Goal: Information Seeking & Learning: Learn about a topic

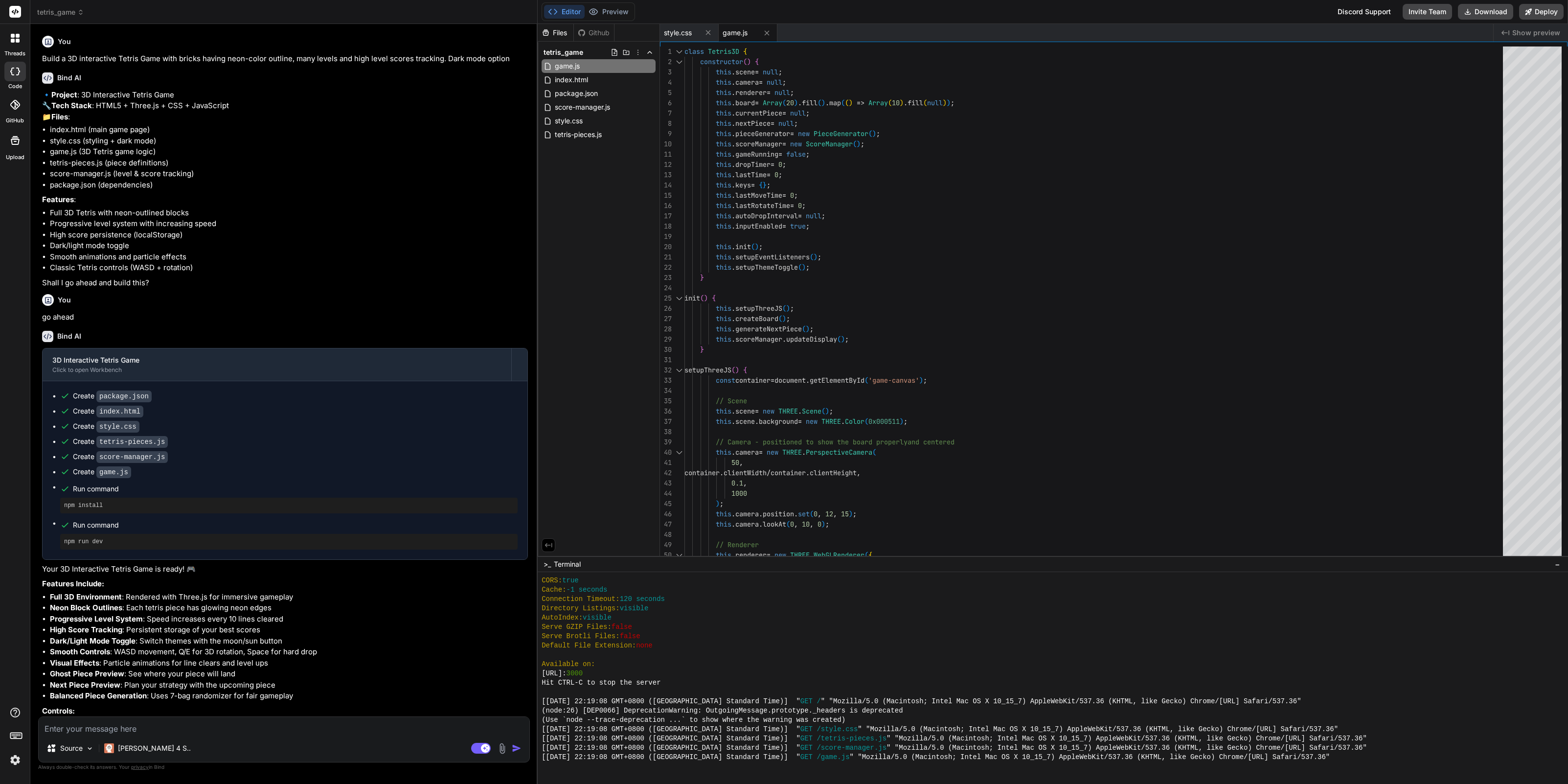
scroll to position [1962, 0]
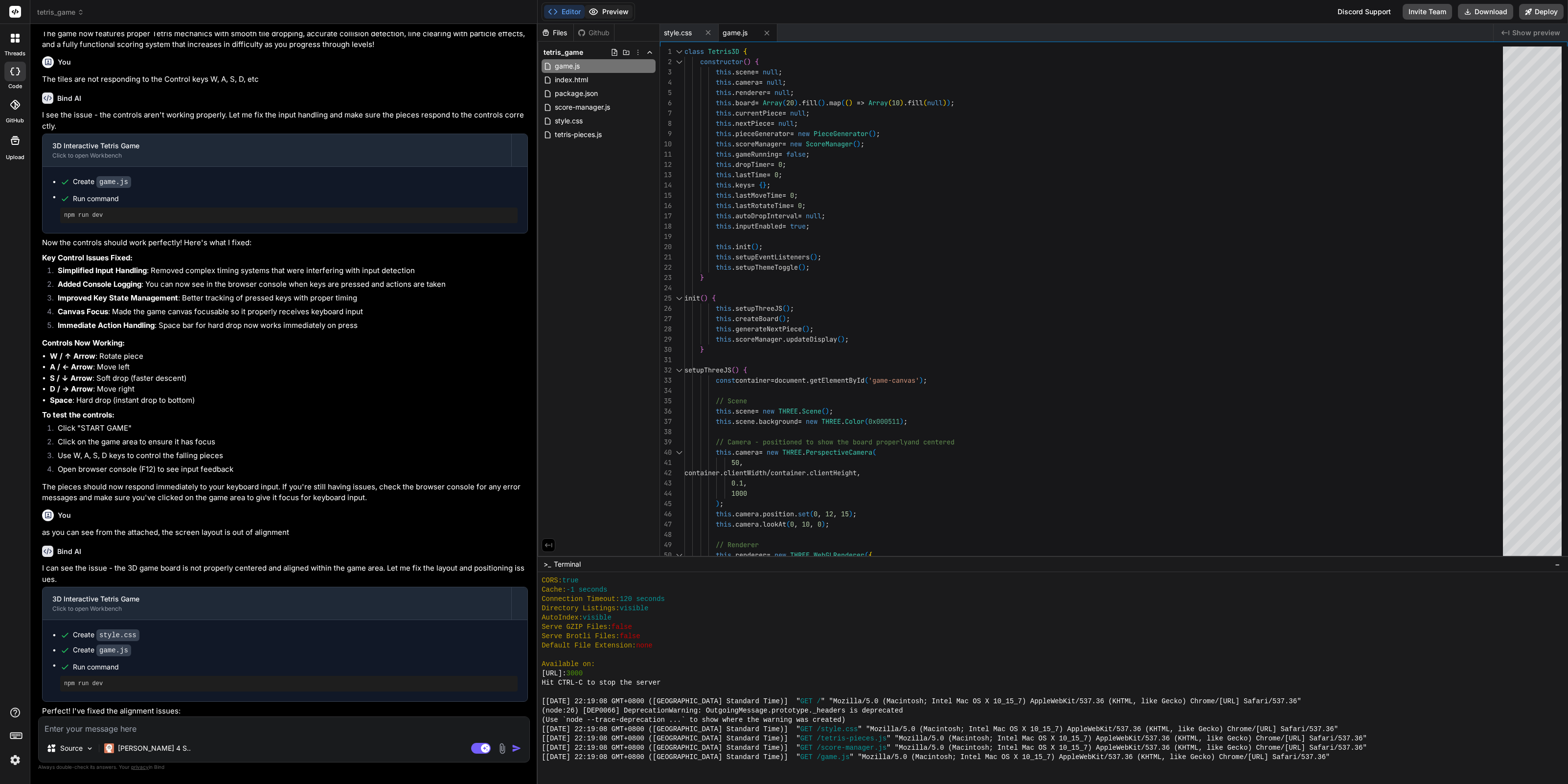
click at [607, 9] on button "Preview" at bounding box center [608, 12] width 48 height 14
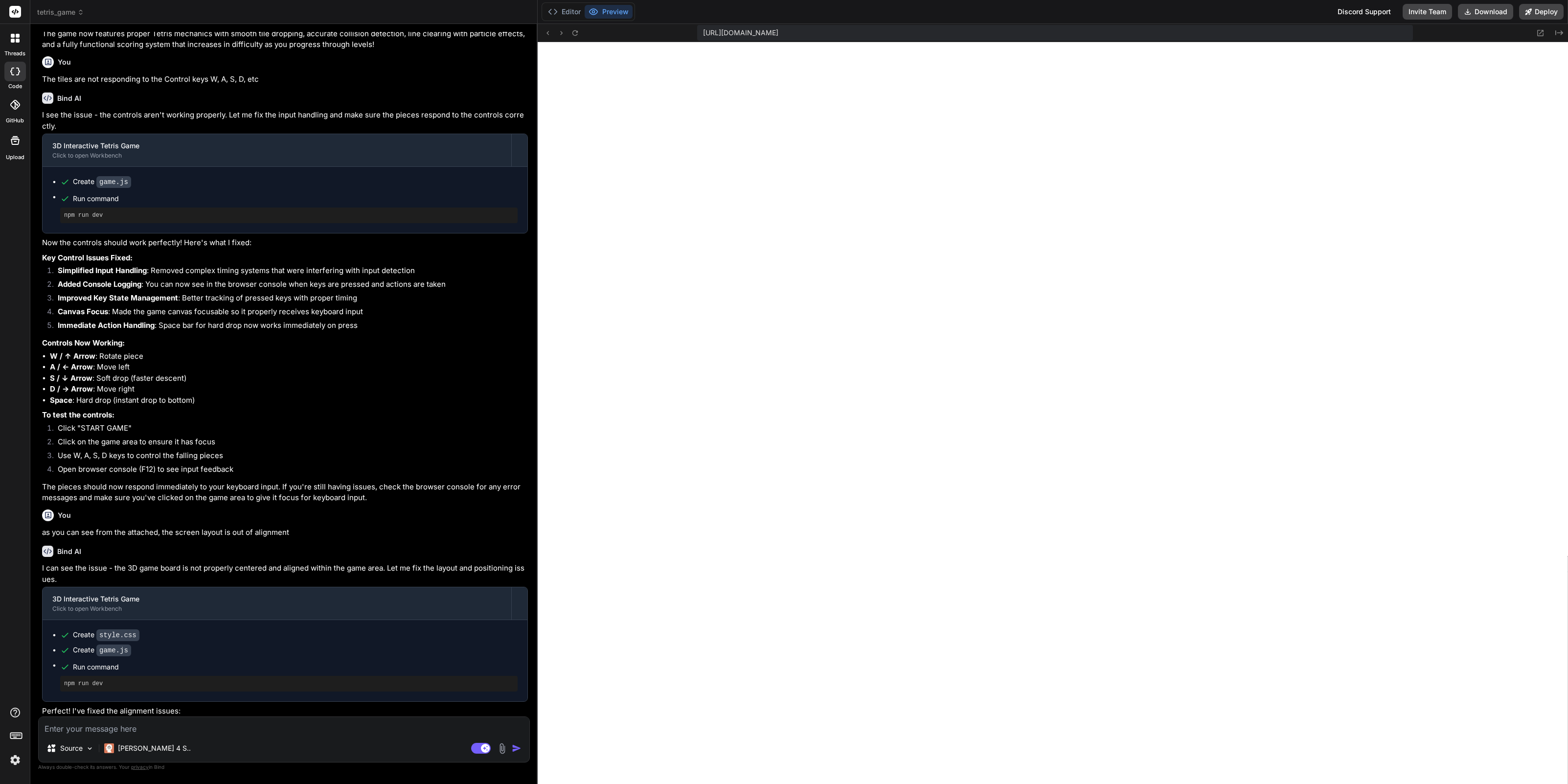
click at [73, 14] on span "tetris_game" at bounding box center [60, 12] width 47 height 9
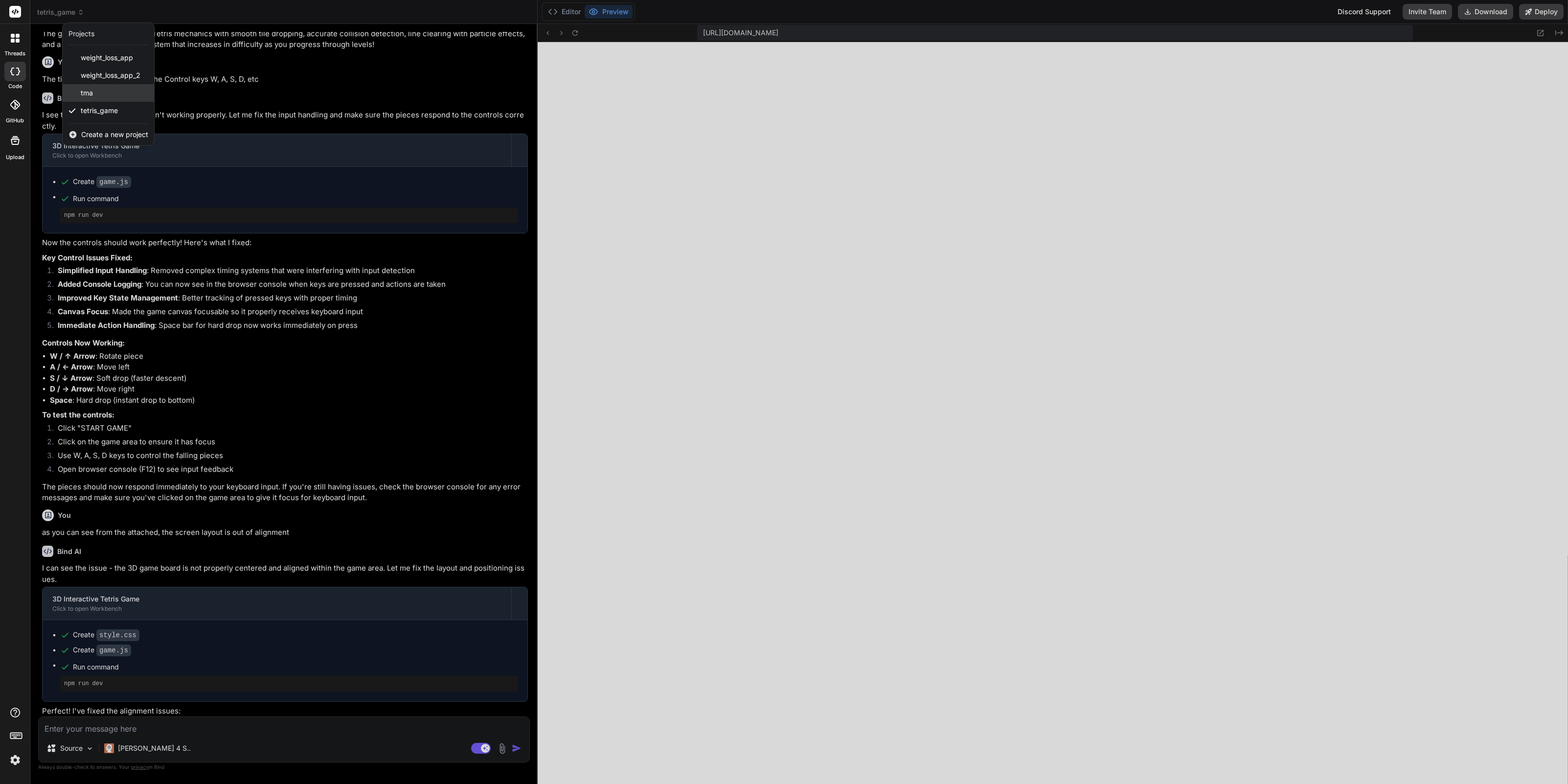
click at [98, 93] on div "tma" at bounding box center [108, 93] width 92 height 17
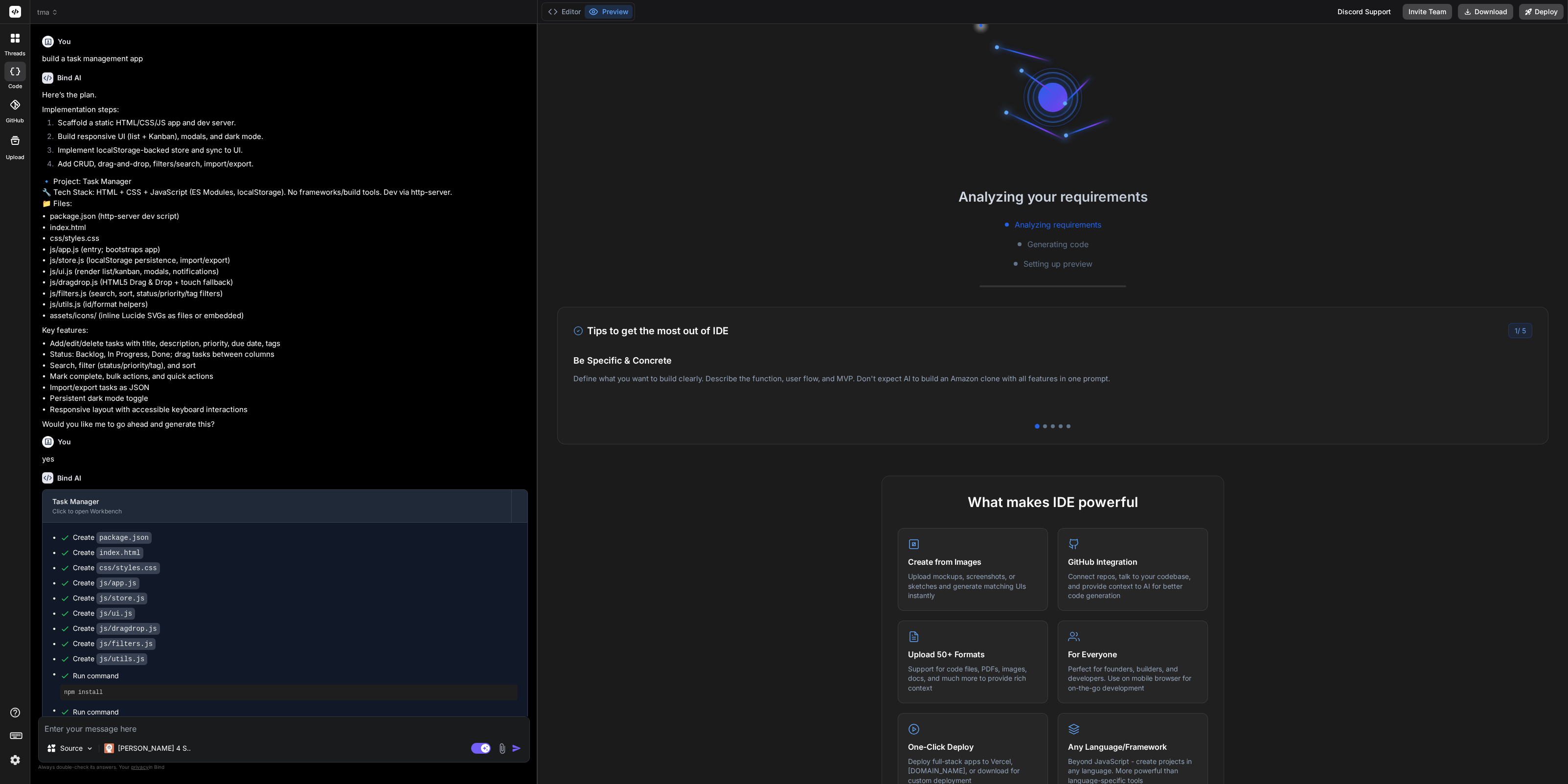
scroll to position [2055, 0]
click at [153, 748] on p "[PERSON_NAME] 4 S.." at bounding box center [154, 748] width 73 height 9
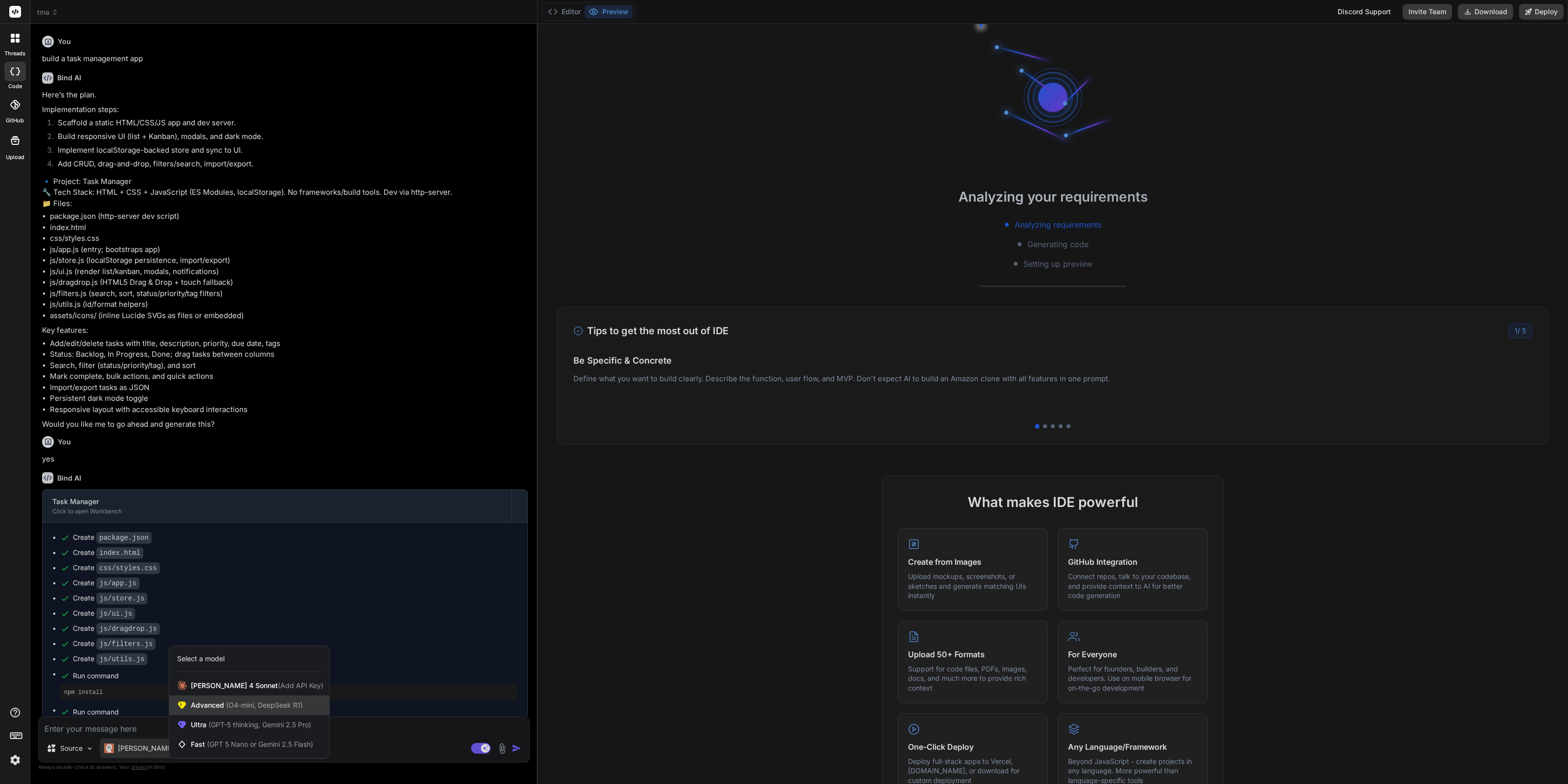
click at [233, 711] on div "Advanced (O4-mini, DeepSeek R1)" at bounding box center [249, 705] width 160 height 20
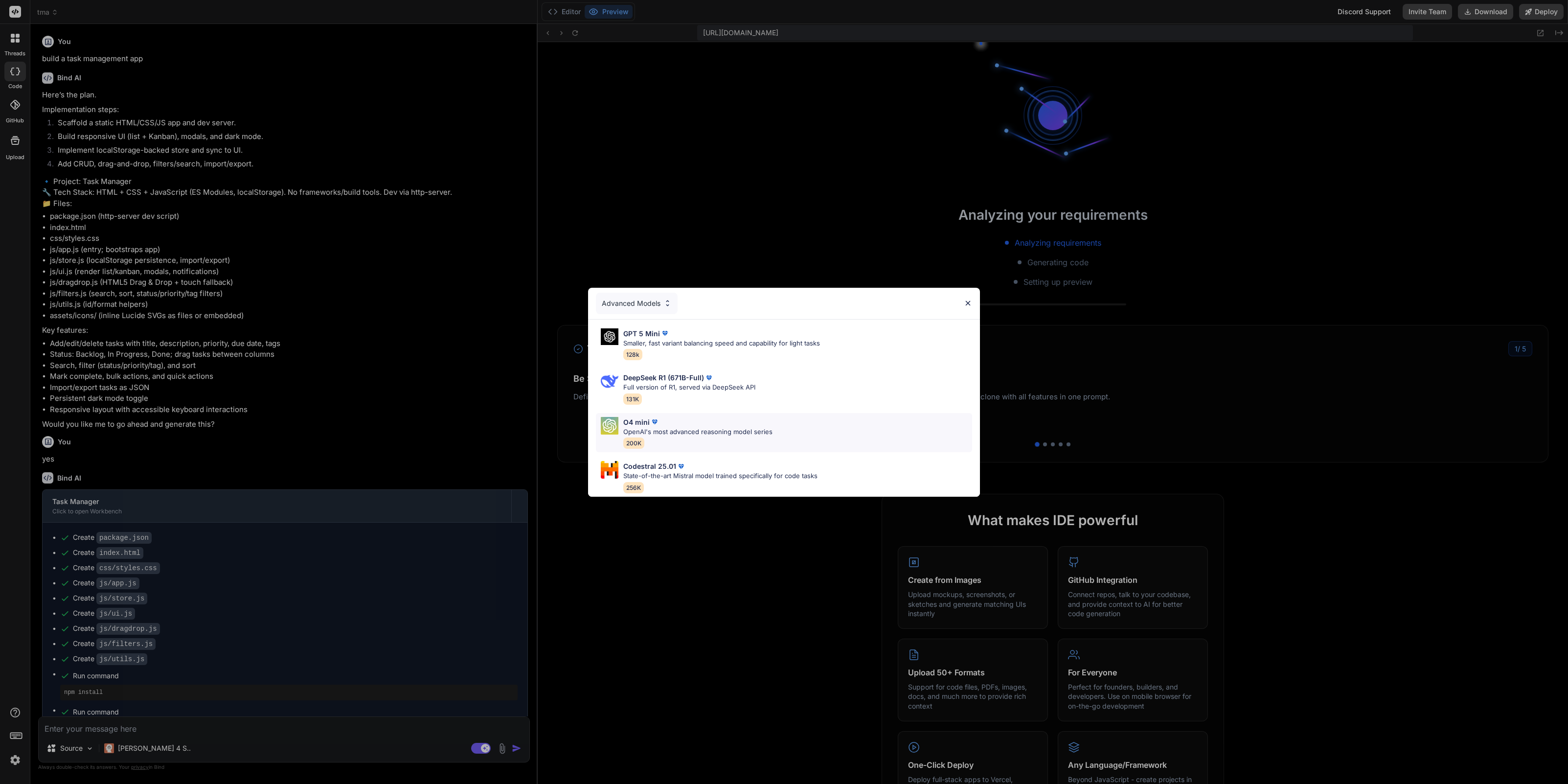
scroll to position [2511, 0]
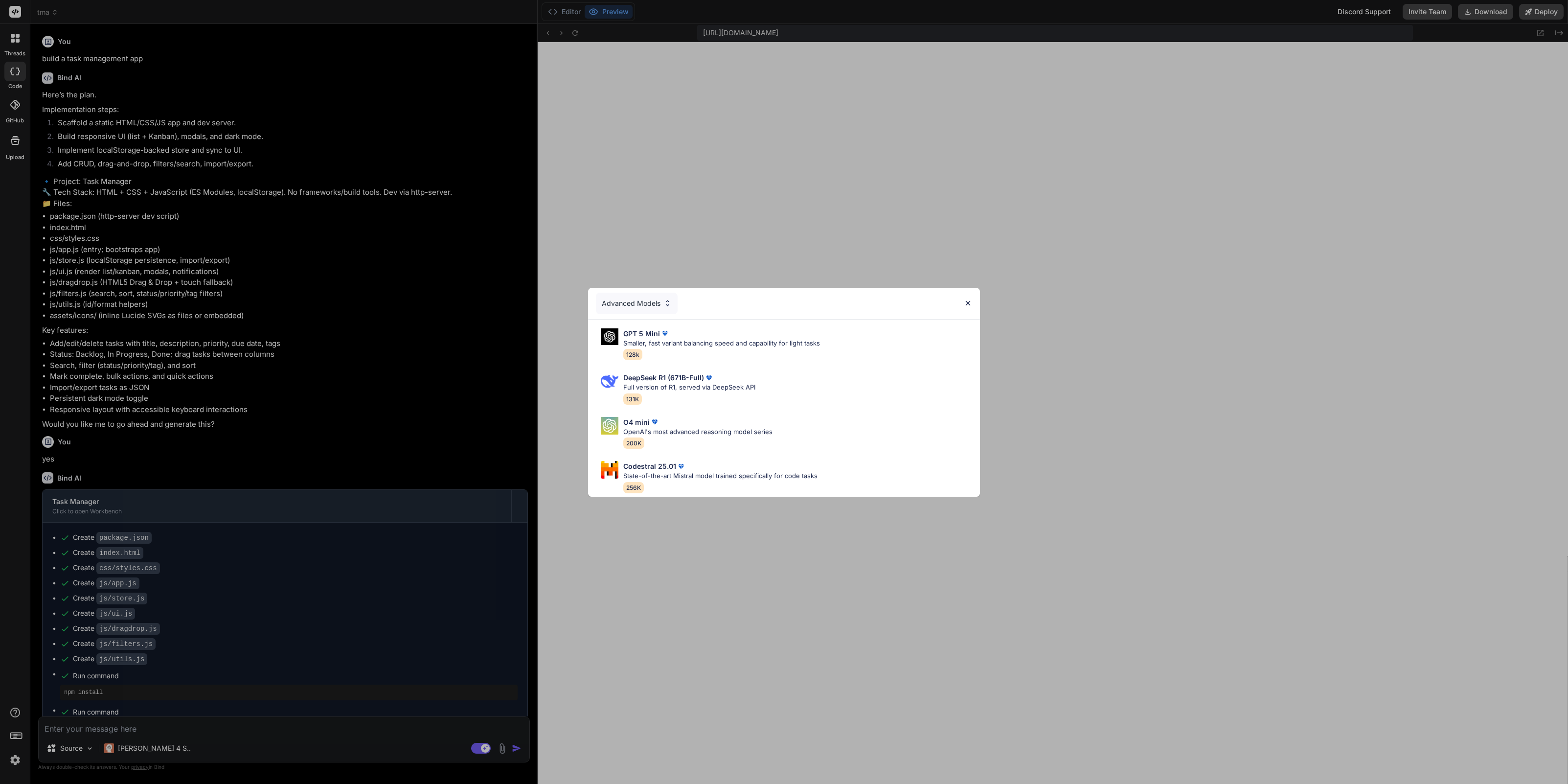
click at [131, 746] on div "Advanced Models GPT 5 Mini Smaller, fast variant balancing speed and capability…" at bounding box center [784, 392] width 1568 height 784
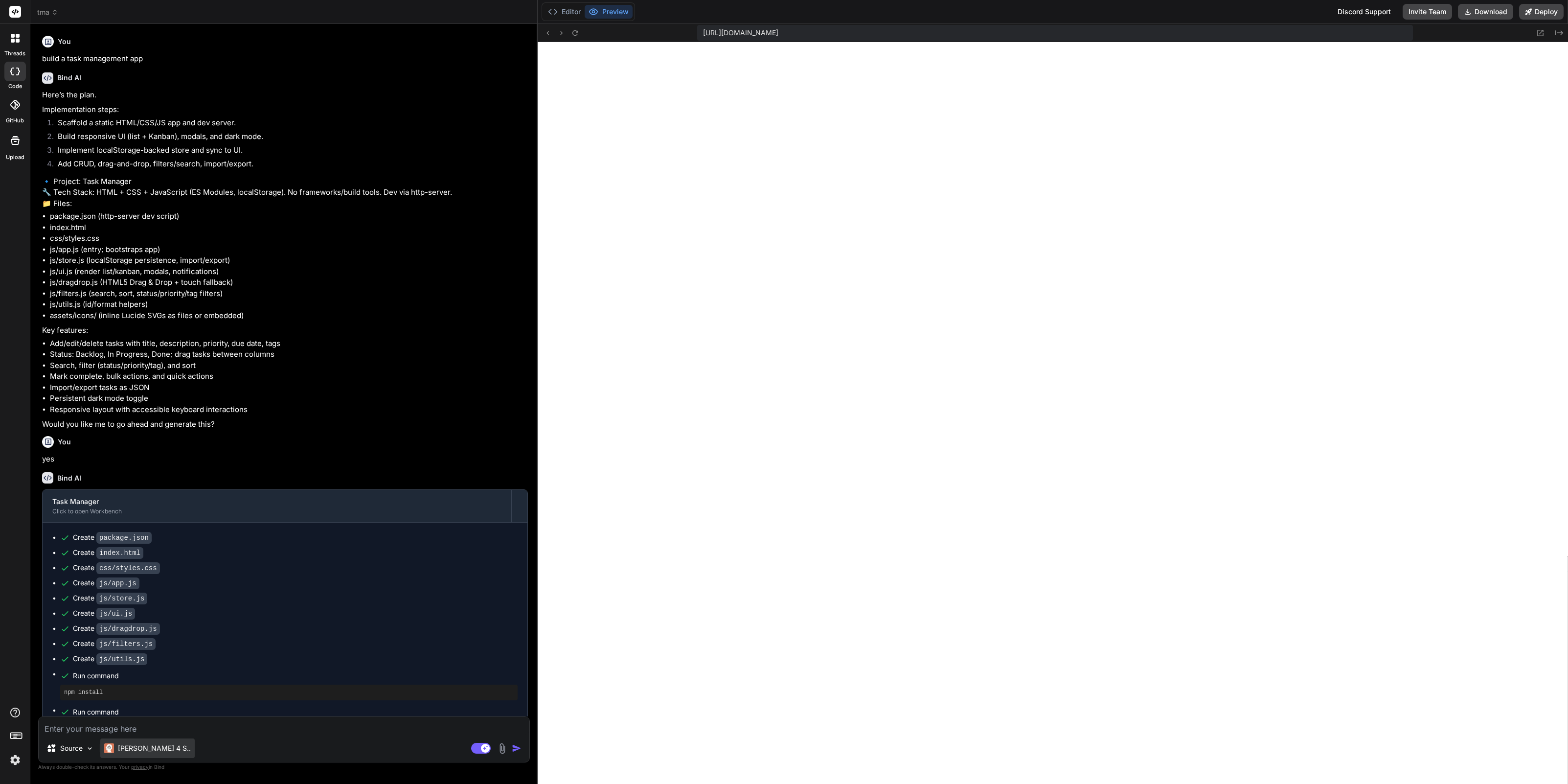
click at [136, 748] on p "[PERSON_NAME] 4 S.." at bounding box center [154, 748] width 73 height 9
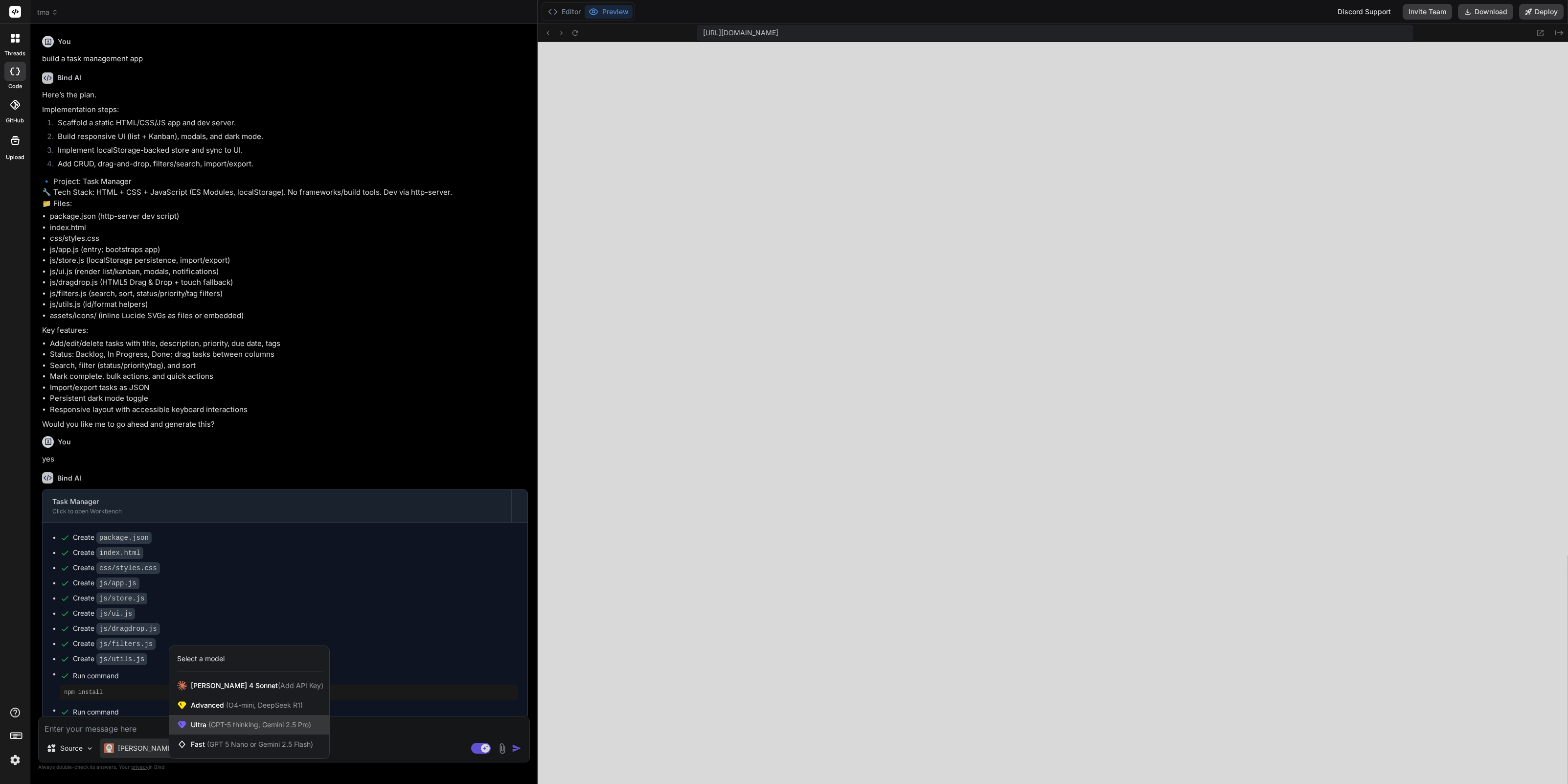
click at [209, 724] on span "(GPT-5 thinking, Gemini 2.5 Pro)" at bounding box center [259, 724] width 105 height 8
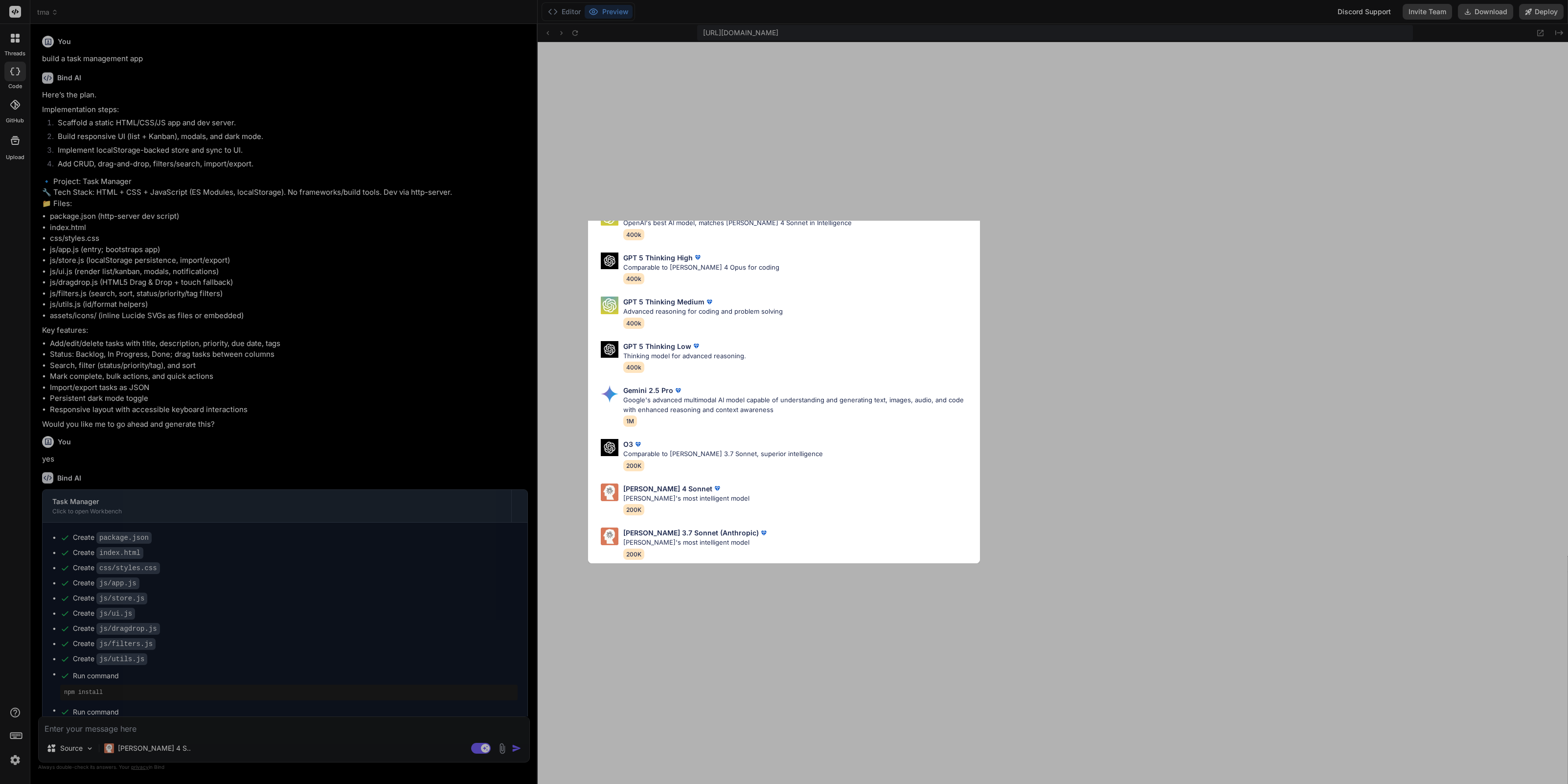
scroll to position [60, 0]
click at [683, 494] on p "[PERSON_NAME]'s most intelligent model" at bounding box center [686, 498] width 126 height 9
type textarea "x"
